Goal: Find specific page/section: Find specific page/section

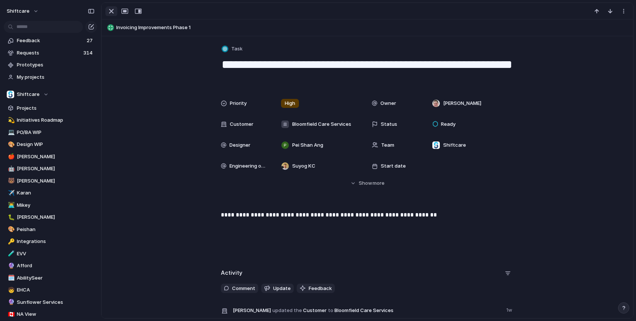
click at [107, 12] on div "button" at bounding box center [111, 11] width 9 height 9
